Goal: Obtain resource: Obtain resource

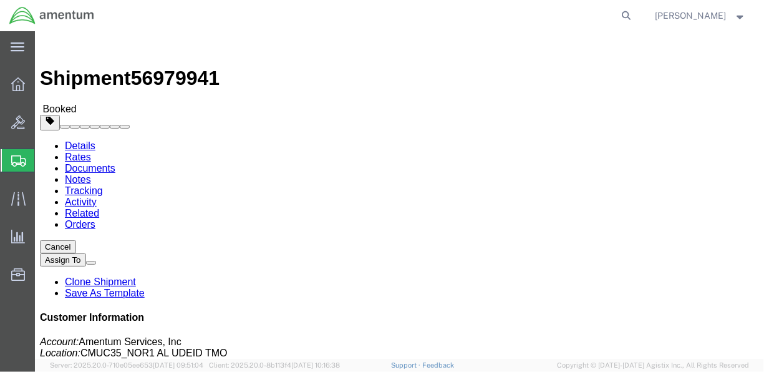
click link "Documents"
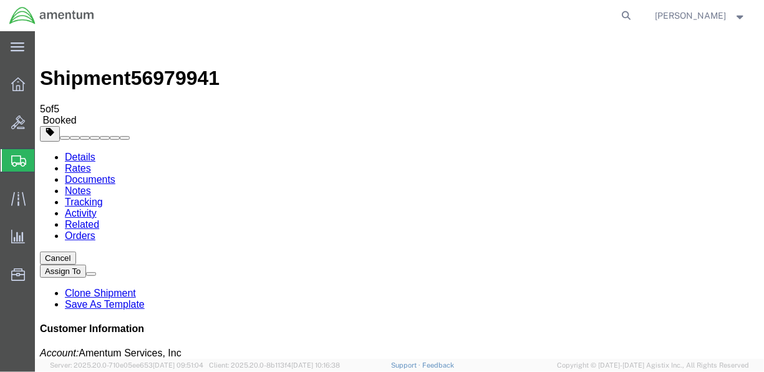
drag, startPoint x: 336, startPoint y: 231, endPoint x: 212, endPoint y: 198, distance: 127.7
